Goal: Task Accomplishment & Management: Use online tool/utility

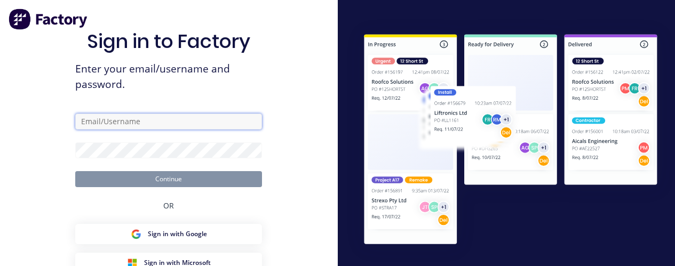
click at [201, 124] on input "text" at bounding box center [168, 122] width 187 height 16
type input "[PERSON_NAME][EMAIL_ADDRESS][DOMAIN_NAME]"
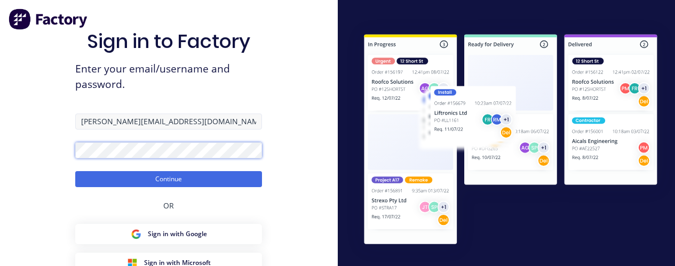
click at [75, 171] on button "Continue" at bounding box center [168, 179] width 187 height 16
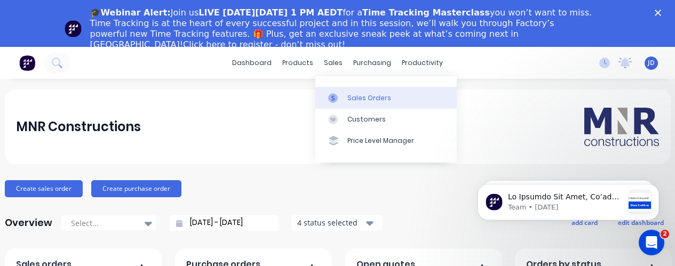
click at [352, 94] on div "Sales Orders" at bounding box center [369, 98] width 44 height 10
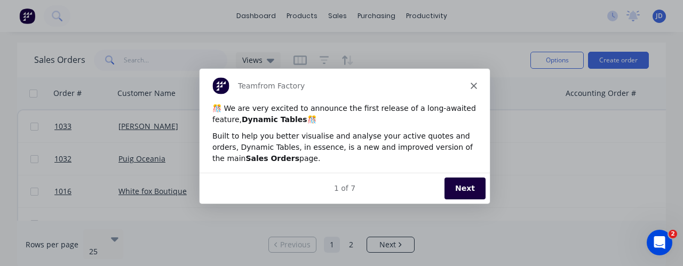
click at [474, 85] on icon "Close" at bounding box center [473, 85] width 6 height 6
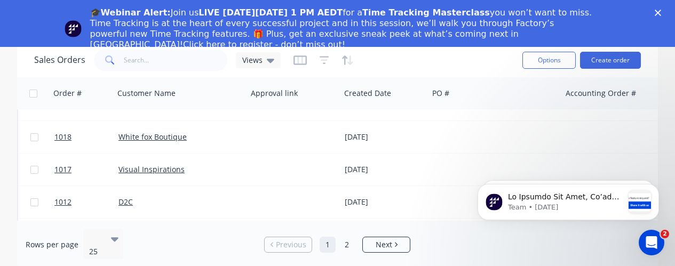
scroll to position [694, 0]
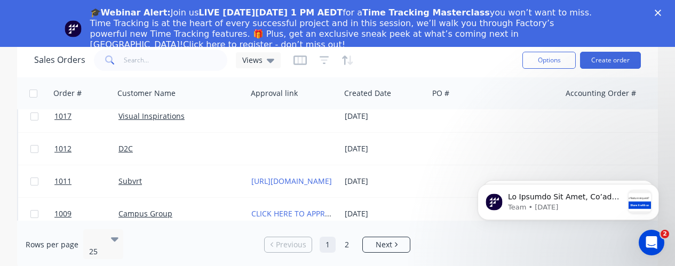
click at [661, 13] on icon "Close" at bounding box center [658, 13] width 6 height 6
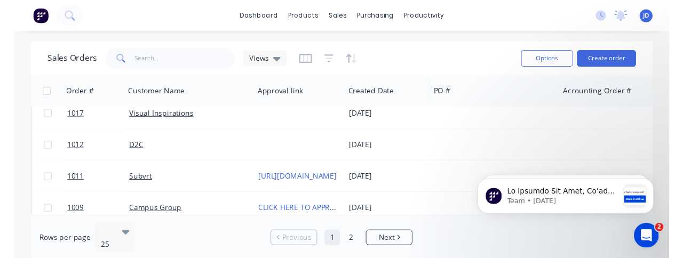
scroll to position [0, 0]
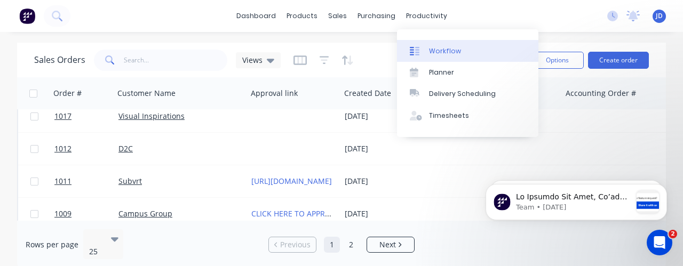
click at [436, 50] on div "Workflow" at bounding box center [445, 51] width 32 height 10
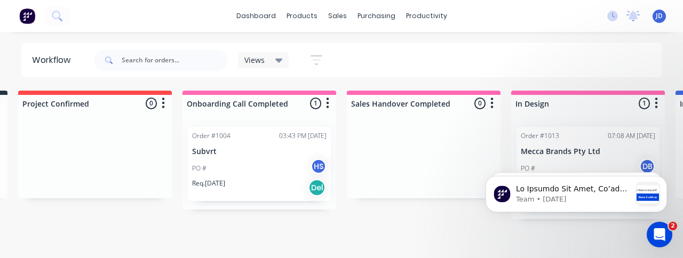
scroll to position [0, 198]
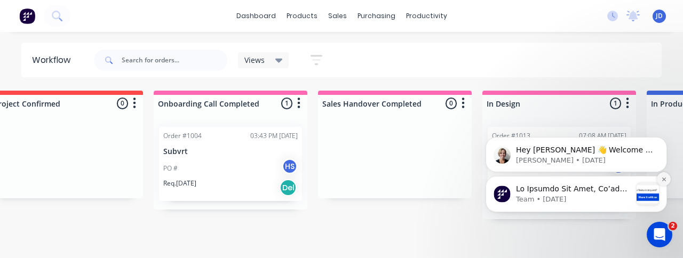
click at [662, 182] on button "Dismiss notification" at bounding box center [664, 179] width 14 height 14
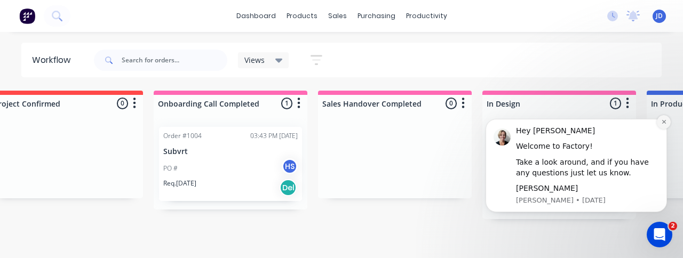
click at [662, 124] on icon "Dismiss notification" at bounding box center [664, 122] width 6 height 6
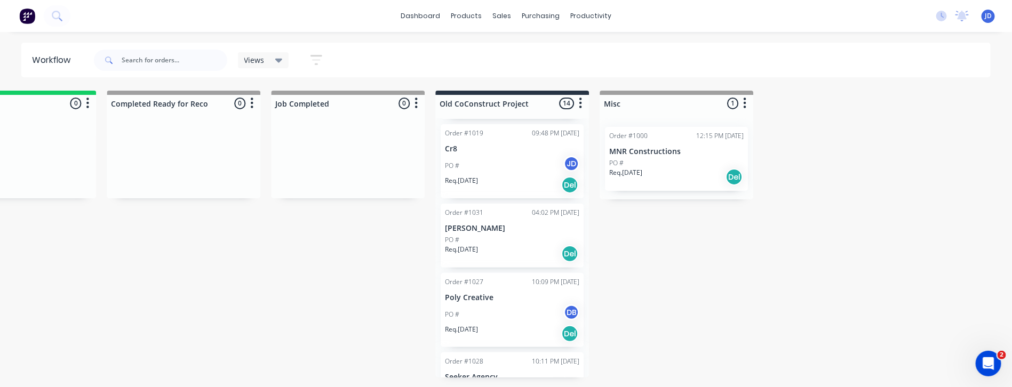
scroll to position [400, 0]
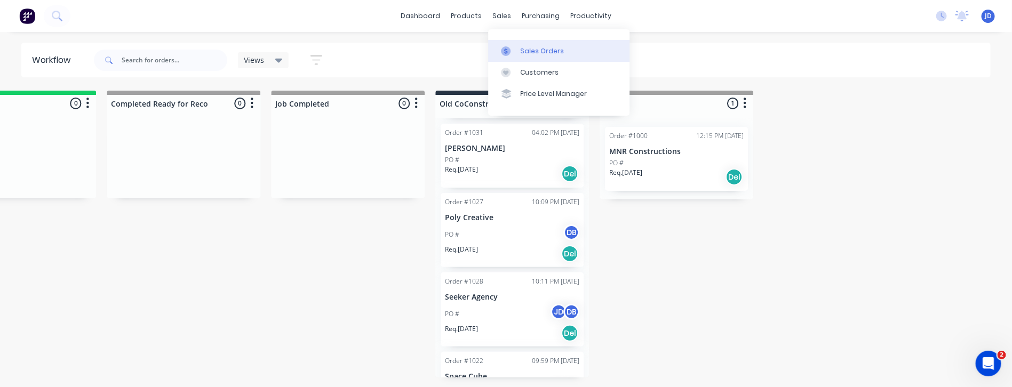
click at [528, 46] on div "Sales Orders" at bounding box center [542, 51] width 44 height 10
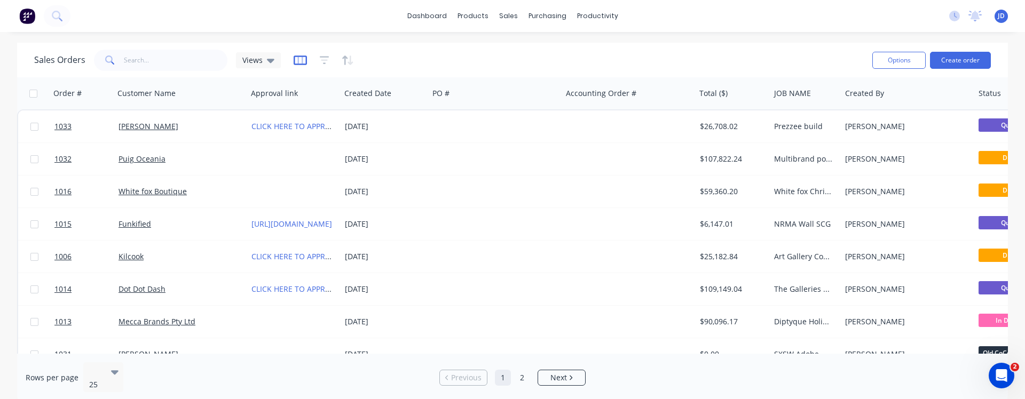
click at [299, 61] on icon "button" at bounding box center [299, 60] width 13 height 11
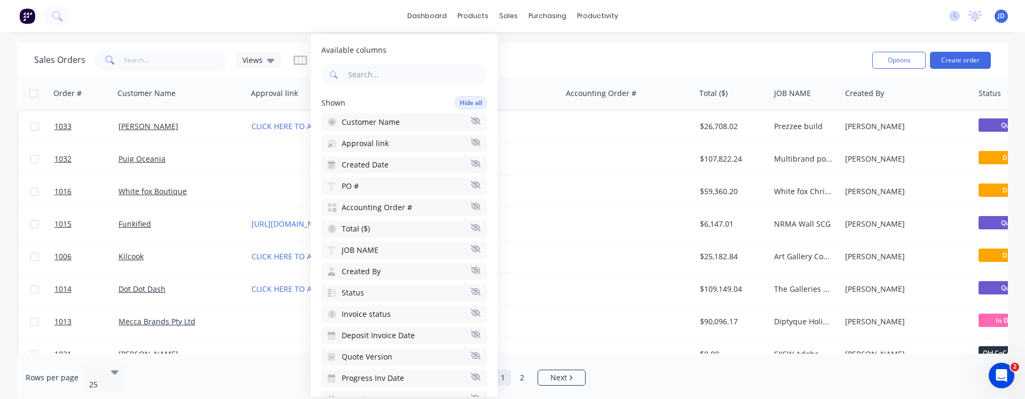
click at [463, 201] on button "Accounting Order #" at bounding box center [403, 207] width 165 height 17
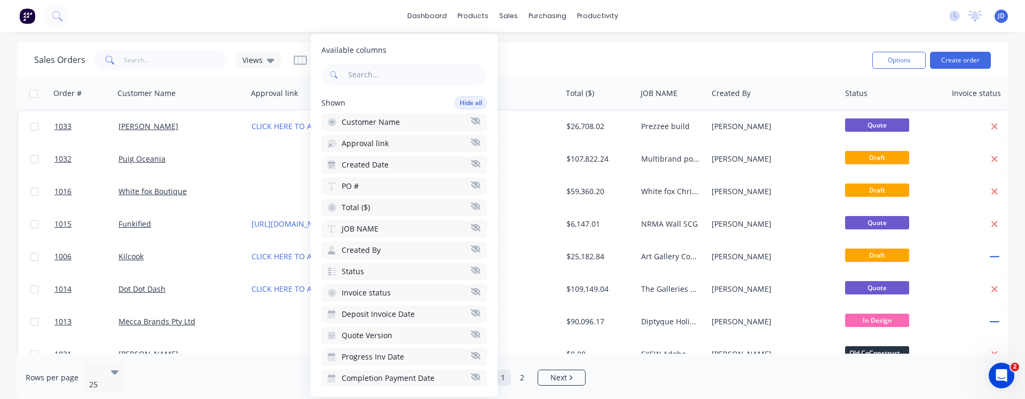
click at [464, 180] on button "PO #" at bounding box center [403, 186] width 165 height 17
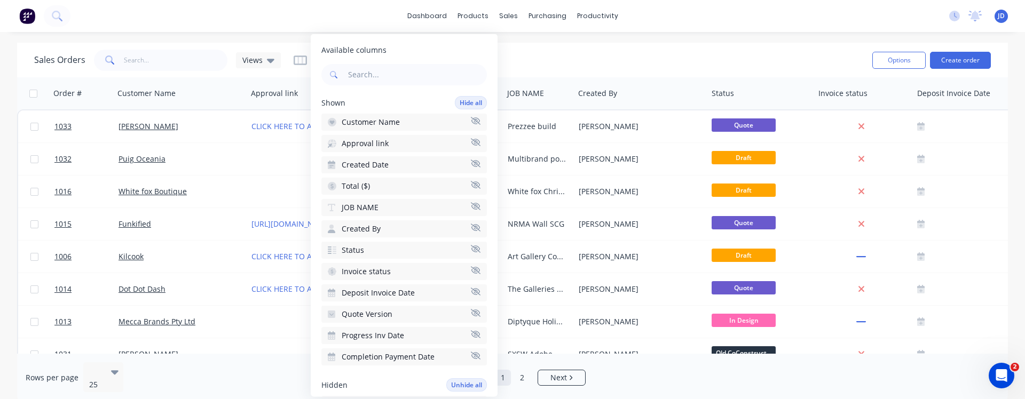
click at [471, 160] on icon "button" at bounding box center [476, 164] width 10 height 8
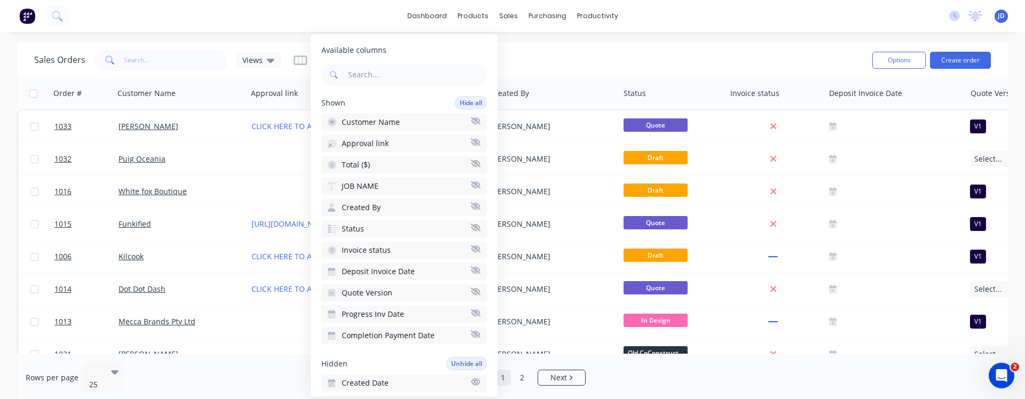
click at [471, 143] on icon "button" at bounding box center [476, 141] width 10 height 7
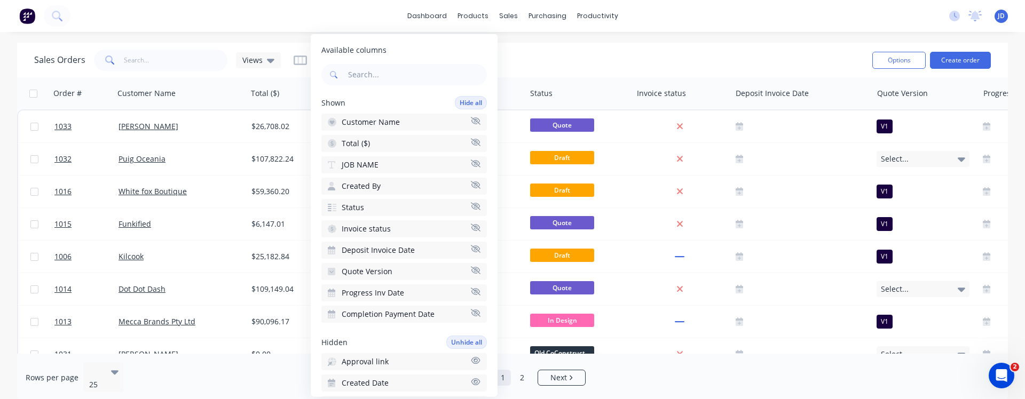
click at [471, 266] on icon "button" at bounding box center [476, 292] width 10 height 8
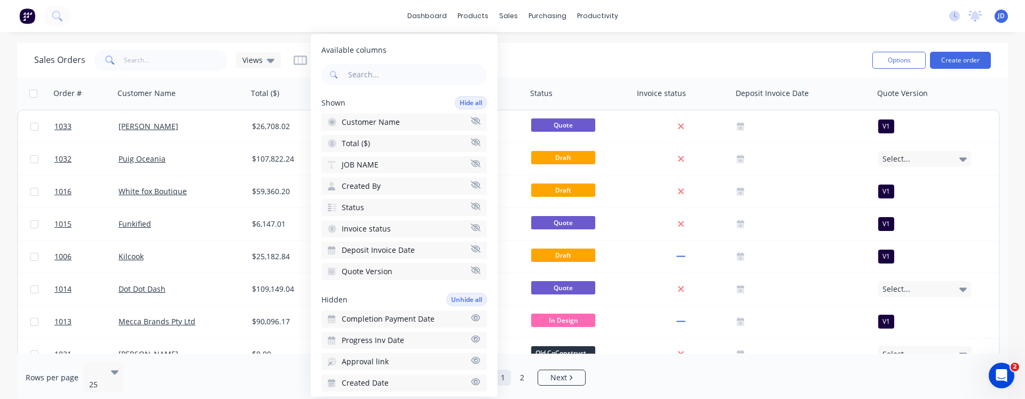
click at [587, 50] on div "Sales Orders Views" at bounding box center [448, 60] width 829 height 26
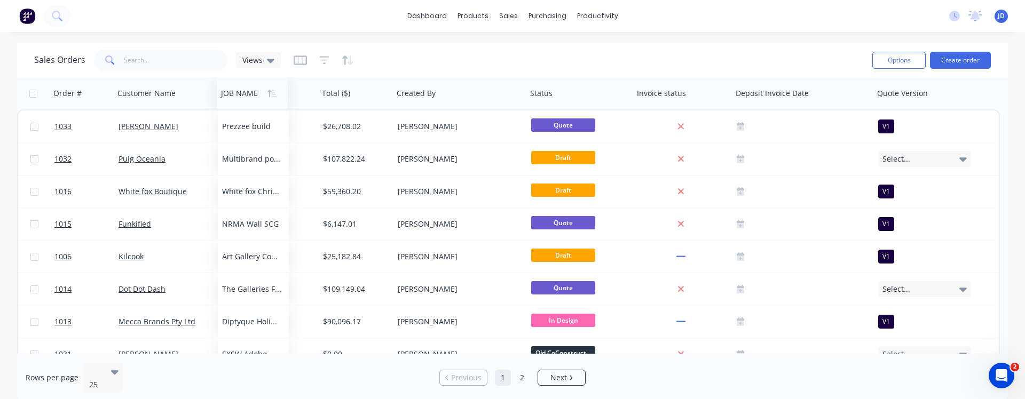
drag, startPoint x: 348, startPoint y: 99, endPoint x: 243, endPoint y: 97, distance: 104.6
click at [243, 97] on div at bounding box center [250, 93] width 59 height 21
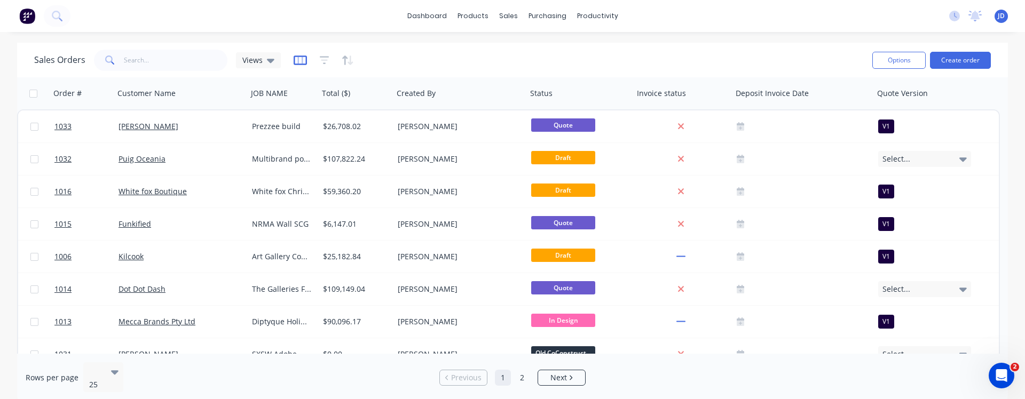
click at [298, 61] on icon "button" at bounding box center [299, 60] width 13 height 11
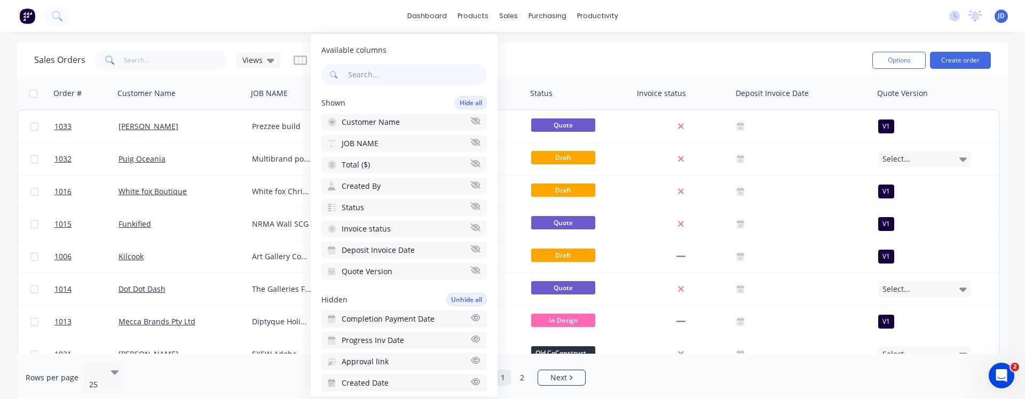
click at [471, 183] on icon "button" at bounding box center [476, 184] width 10 height 7
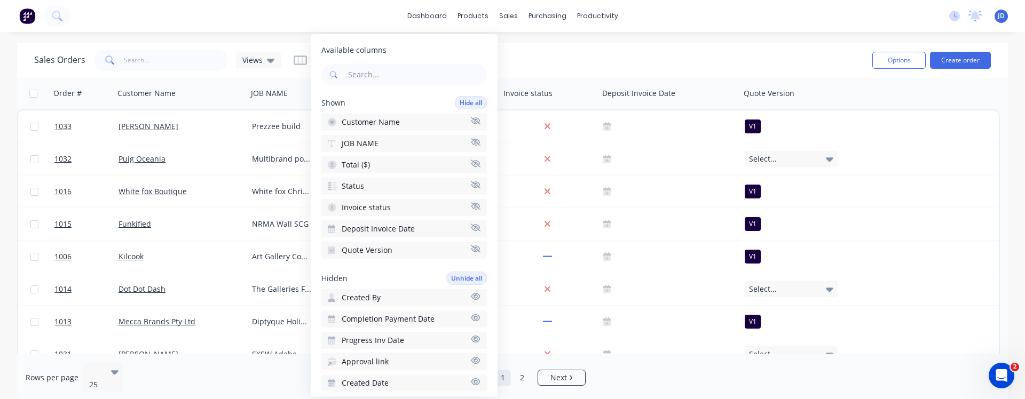
click at [562, 52] on div "Sales Orders Views" at bounding box center [448, 60] width 829 height 26
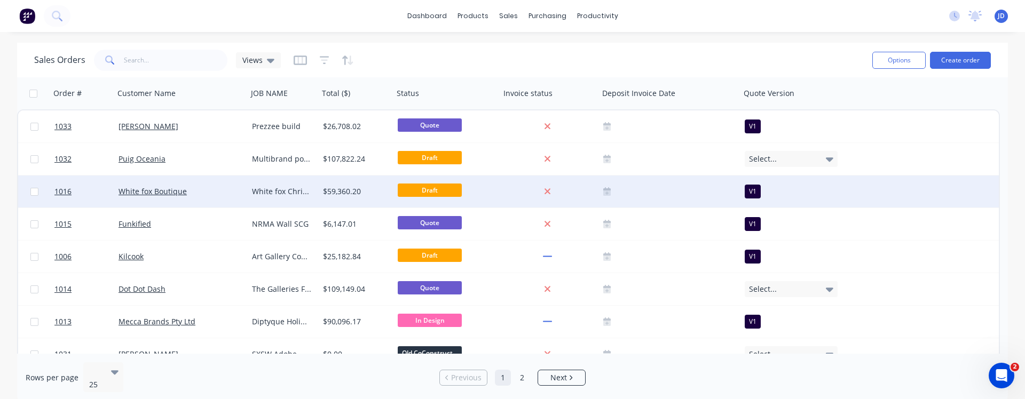
scroll to position [160, 0]
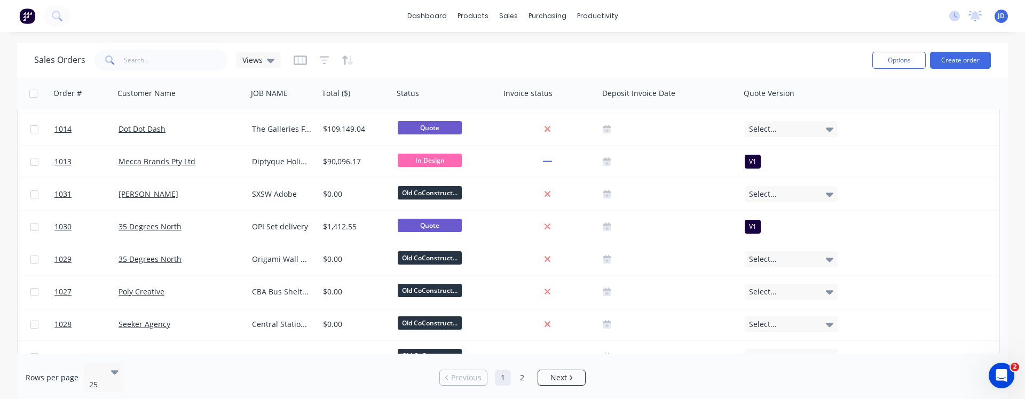
click at [290, 58] on div "Sales Orders Views" at bounding box center [448, 60] width 829 height 26
click at [298, 62] on icon "button" at bounding box center [299, 60] width 13 height 11
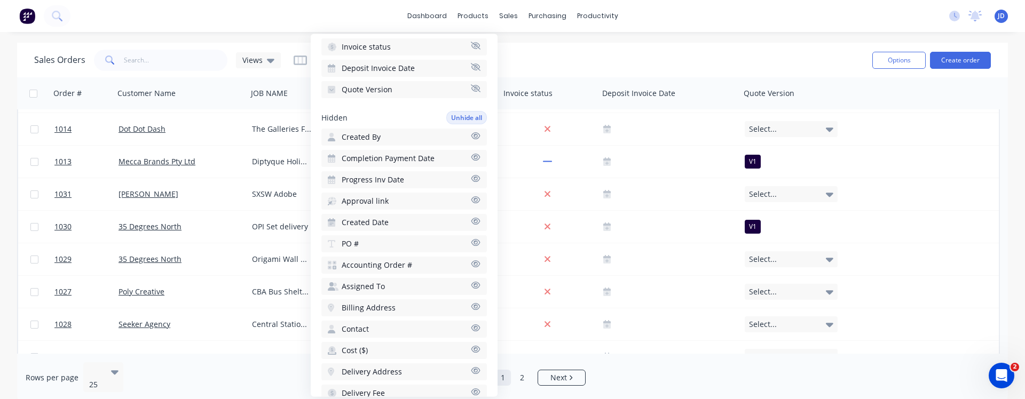
click at [471, 266] on icon "button" at bounding box center [476, 286] width 10 height 8
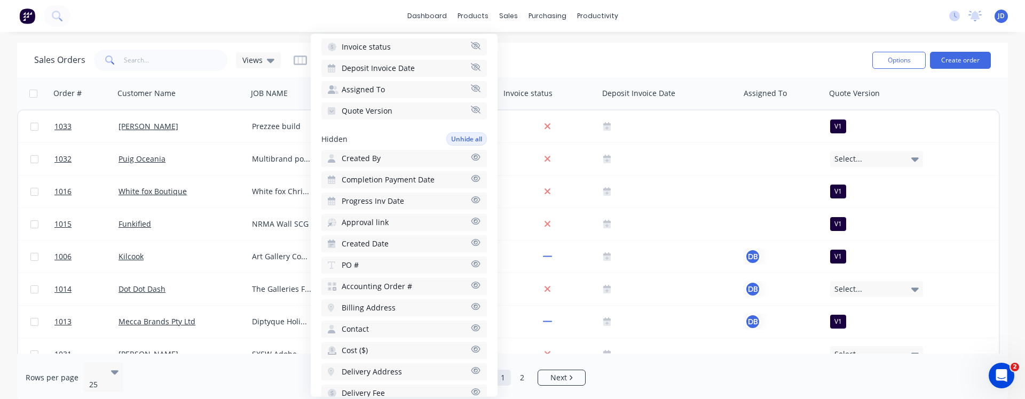
click at [563, 53] on div "Sales Orders Views" at bounding box center [448, 60] width 829 height 26
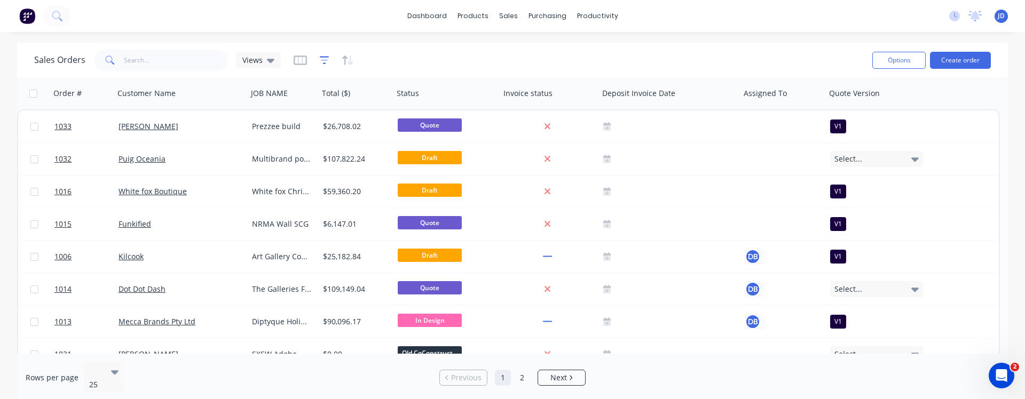
click at [324, 64] on icon "button" at bounding box center [325, 60] width 10 height 11
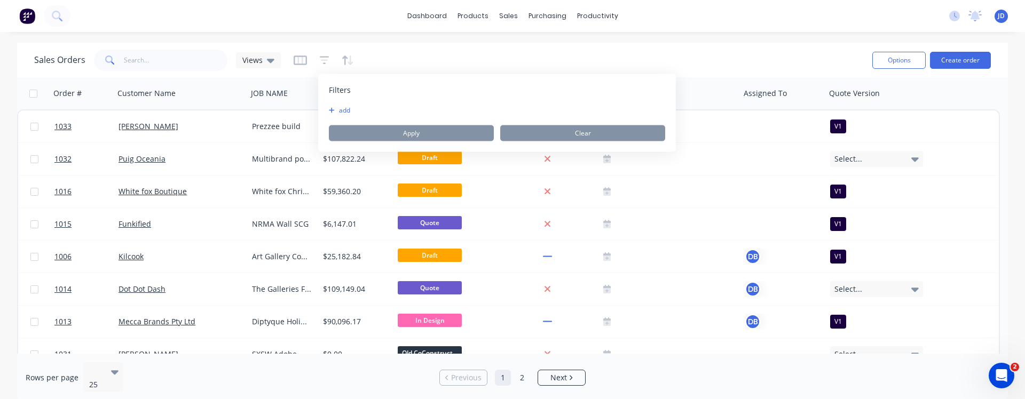
click at [345, 111] on button "add" at bounding box center [342, 110] width 27 height 9
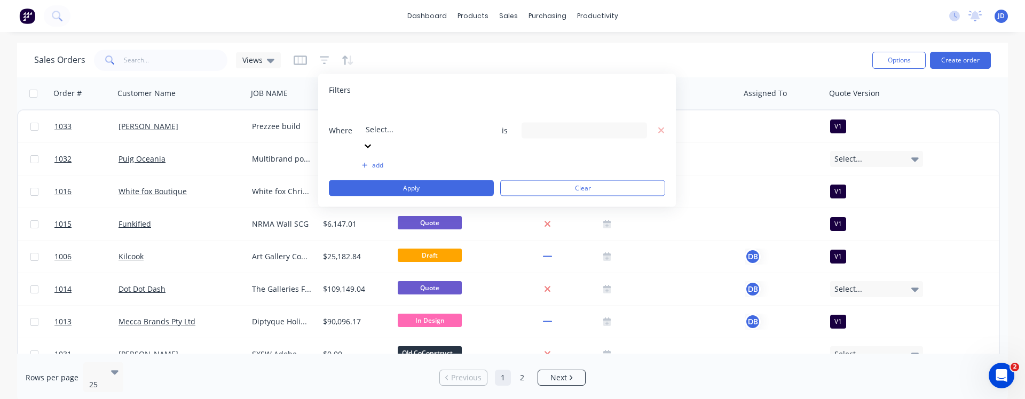
click at [466, 117] on div "Select..." at bounding box center [442, 122] width 160 height 30
click at [663, 125] on icon "button" at bounding box center [660, 130] width 7 height 10
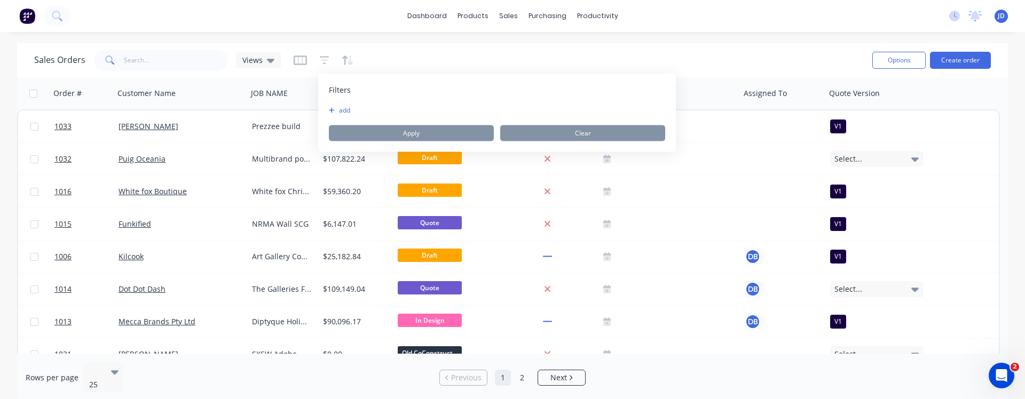
click at [339, 109] on button "add" at bounding box center [342, 110] width 27 height 9
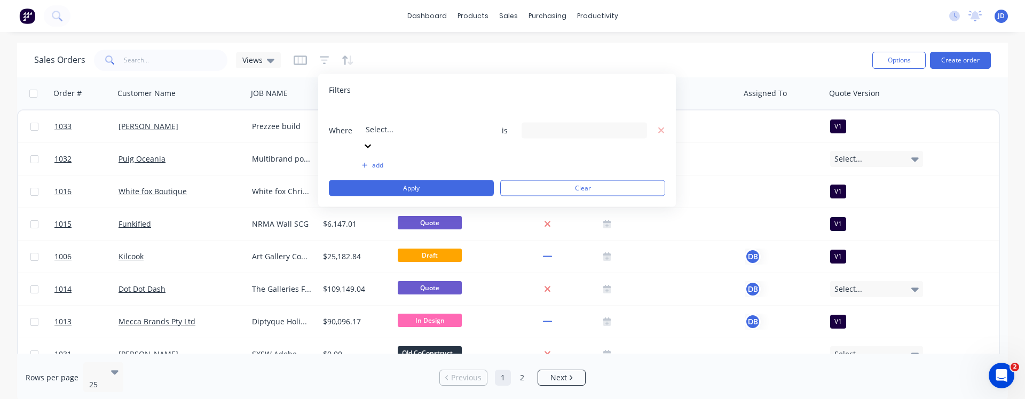
click at [432, 116] on div at bounding box center [443, 114] width 154 height 13
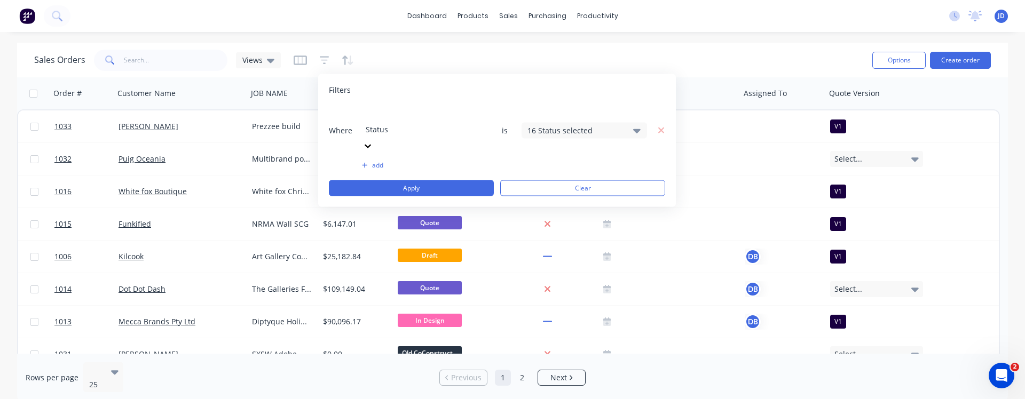
click at [636, 124] on icon at bounding box center [636, 130] width 7 height 12
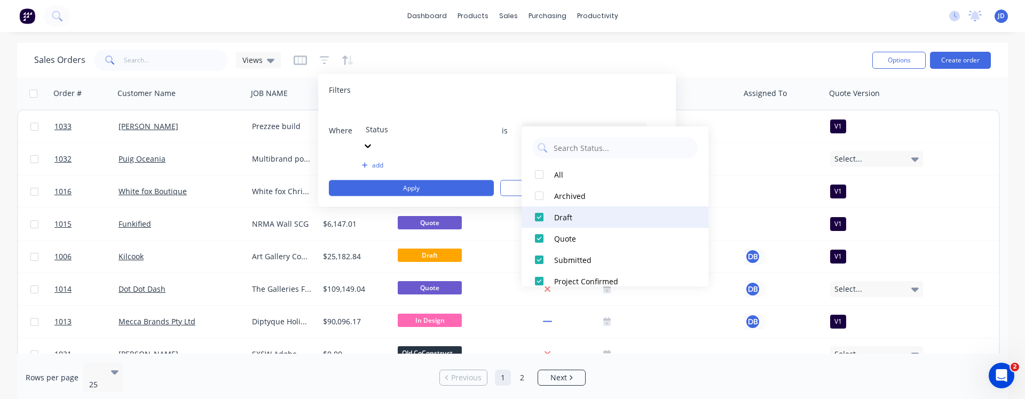
click at [537, 216] on div at bounding box center [538, 217] width 21 height 21
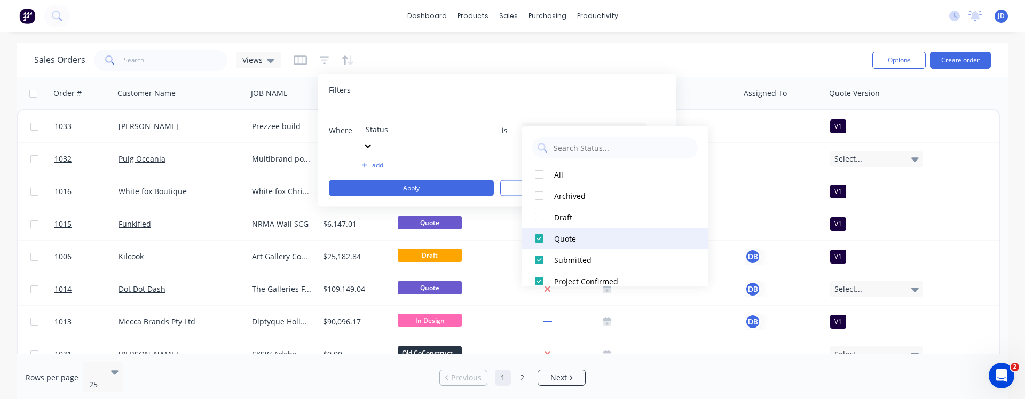
click at [539, 241] on div at bounding box center [538, 238] width 21 height 21
click at [461, 180] on button "Apply" at bounding box center [411, 188] width 165 height 16
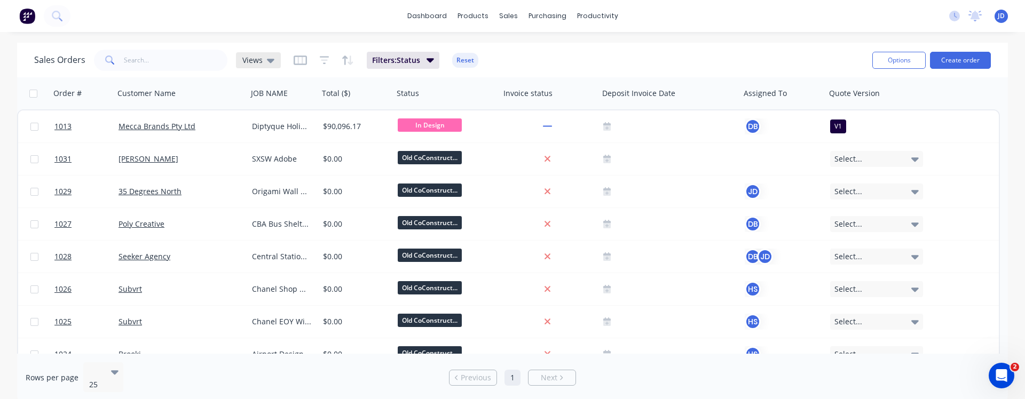
click at [275, 60] on div "Views" at bounding box center [258, 60] width 45 height 16
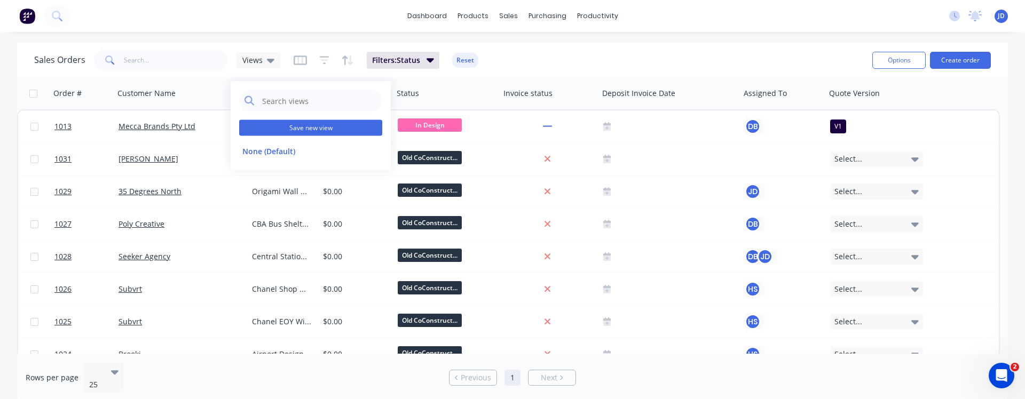
click at [300, 123] on button "Save new view" at bounding box center [310, 128] width 143 height 16
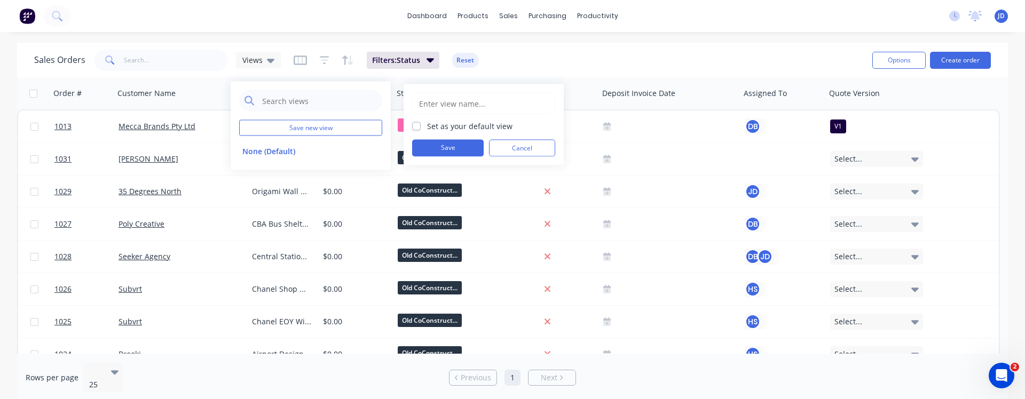
click at [440, 100] on input "text" at bounding box center [483, 103] width 131 height 20
type input "Production projects"
click at [427, 123] on label "Set as your default view" at bounding box center [469, 126] width 85 height 11
click at [414, 123] on input "Set as your default view" at bounding box center [416, 126] width 9 height 10
checkbox input "true"
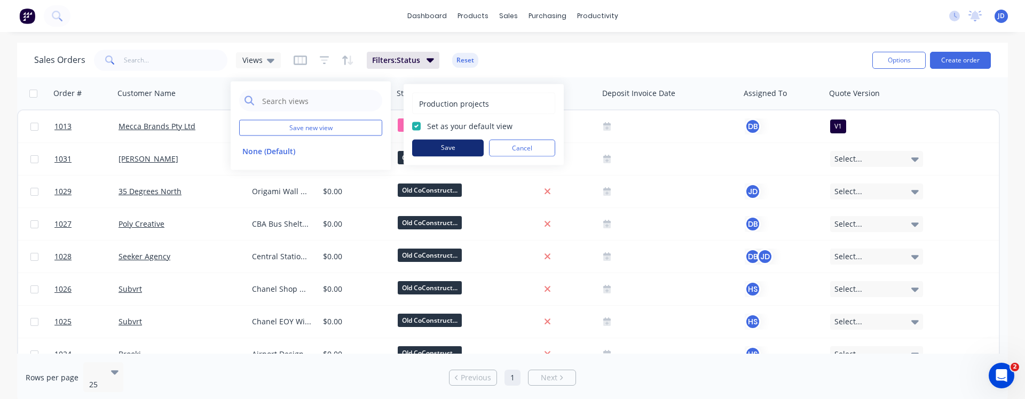
click at [433, 147] on button "Save" at bounding box center [448, 148] width 72 height 17
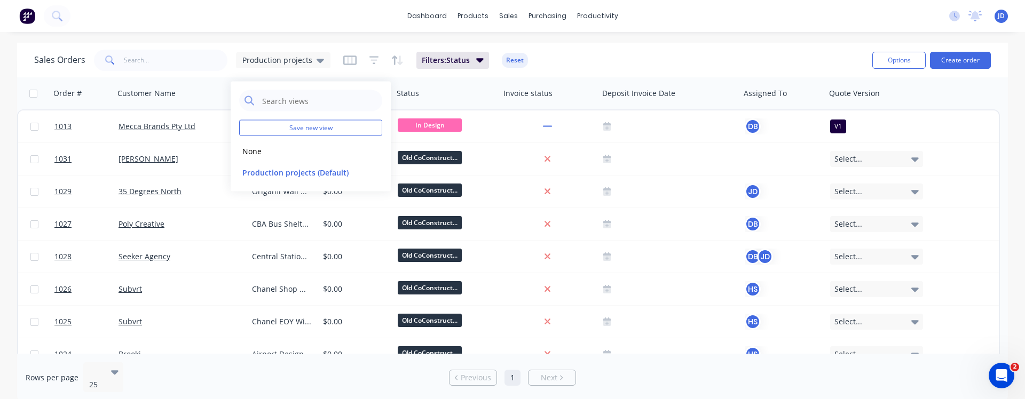
click at [608, 65] on div "Sales Orders Production projects Filters: Status Reset" at bounding box center [448, 60] width 829 height 26
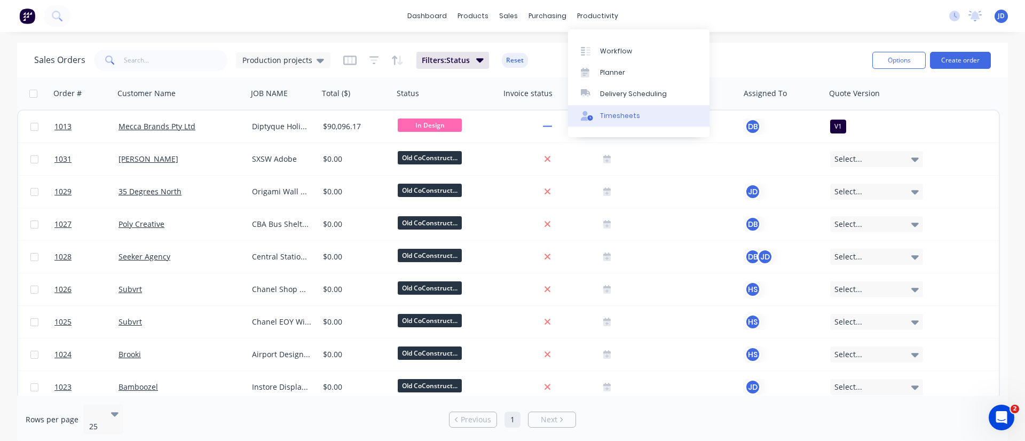
click at [613, 116] on div "Timesheets" at bounding box center [620, 116] width 40 height 10
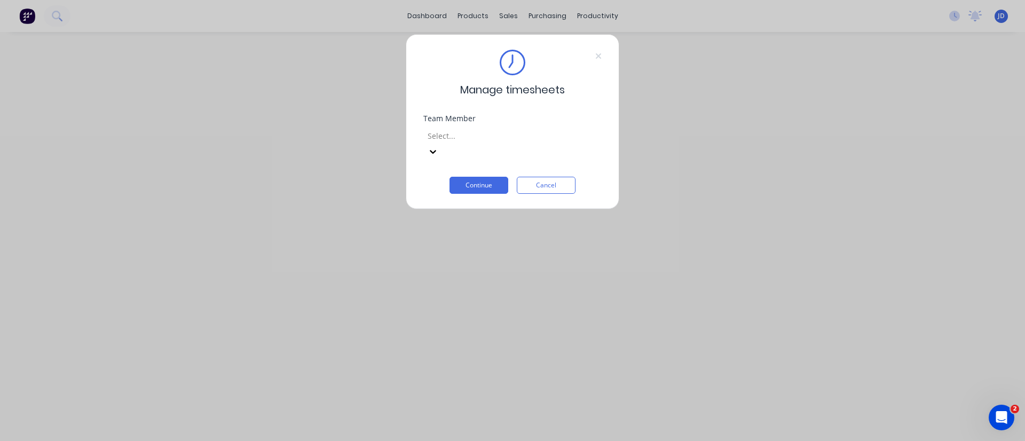
click at [553, 146] on div "Team Member Select..." at bounding box center [512, 146] width 178 height 62
click at [554, 136] on div at bounding box center [503, 135] width 154 height 13
click at [477, 177] on button "Continue" at bounding box center [478, 185] width 59 height 17
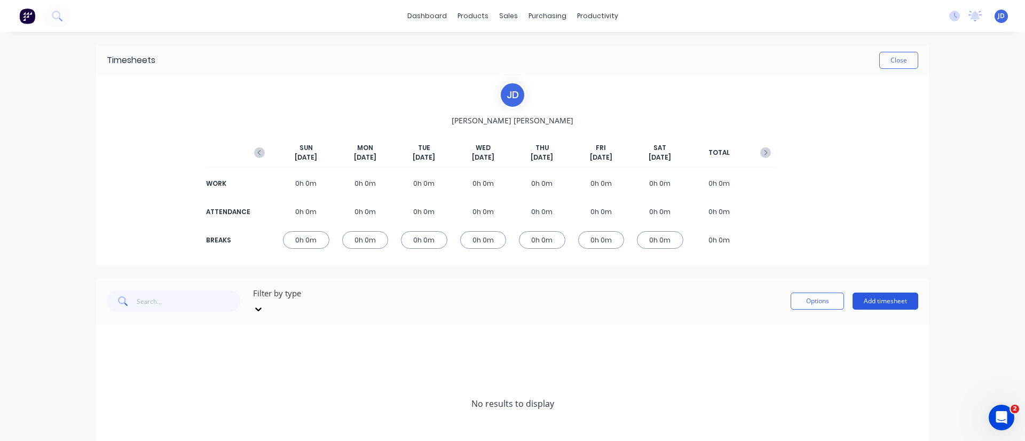
click at [674, 266] on button "Add timesheet" at bounding box center [885, 300] width 66 height 17
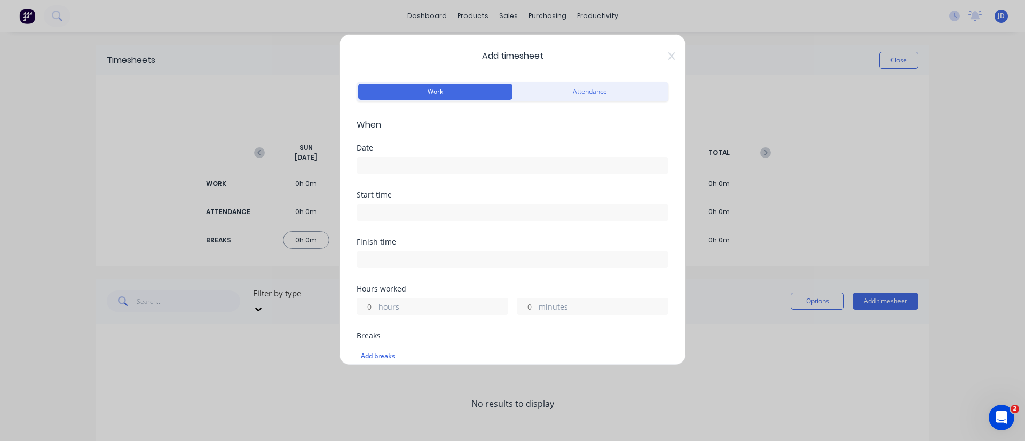
click at [396, 266] on label "hours" at bounding box center [442, 307] width 129 height 13
click at [376, 266] on input "hours" at bounding box center [366, 306] width 19 height 16
type input "8"
click at [473, 165] on input at bounding box center [512, 165] width 311 height 16
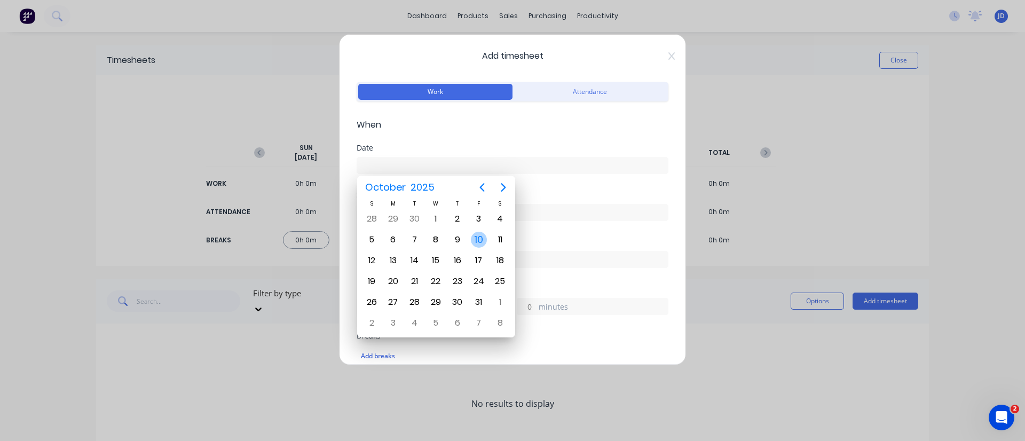
click at [484, 241] on div "10" at bounding box center [479, 240] width 16 height 16
type input "[DATE]"
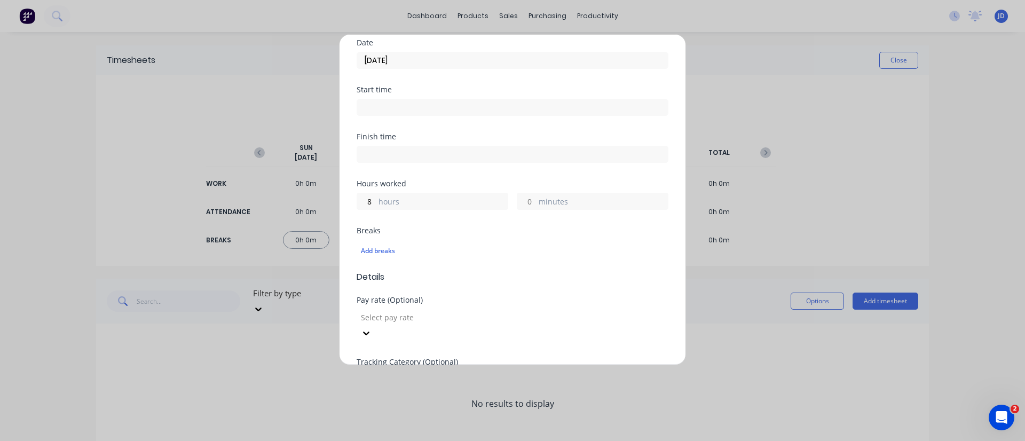
scroll to position [240, 0]
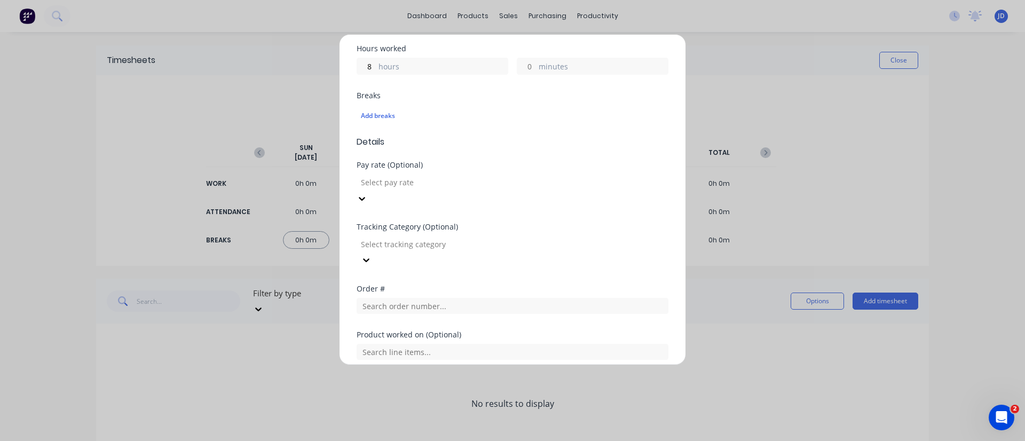
click at [478, 182] on div at bounding box center [437, 182] width 154 height 13
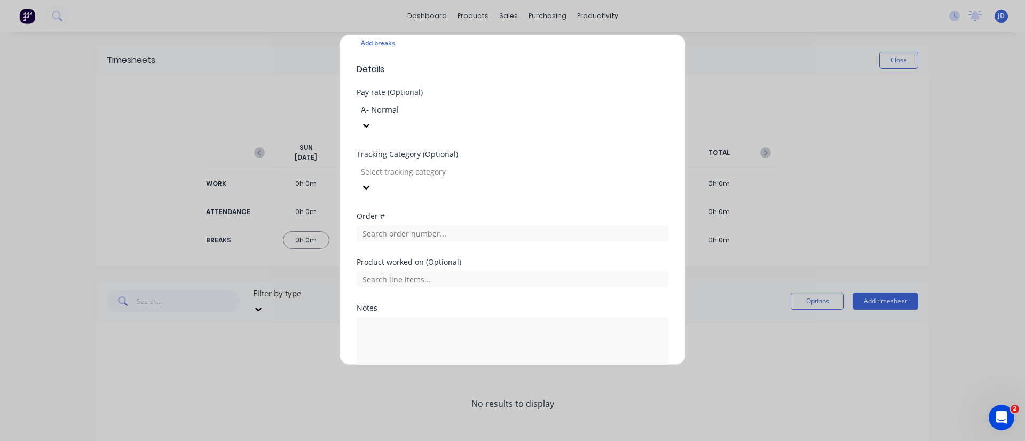
scroll to position [339, 0]
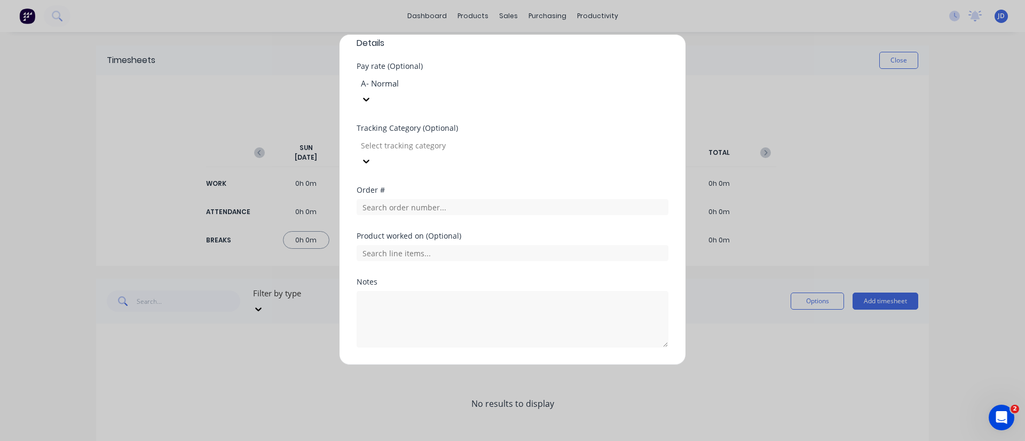
click at [495, 266] on button "Add manual time entry" at bounding box center [487, 372] width 90 height 17
